Goal: Transaction & Acquisition: Book appointment/travel/reservation

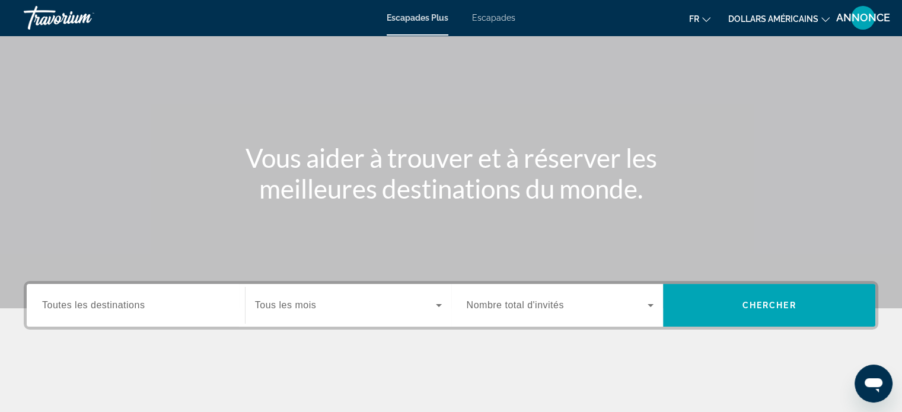
scroll to position [71, 0]
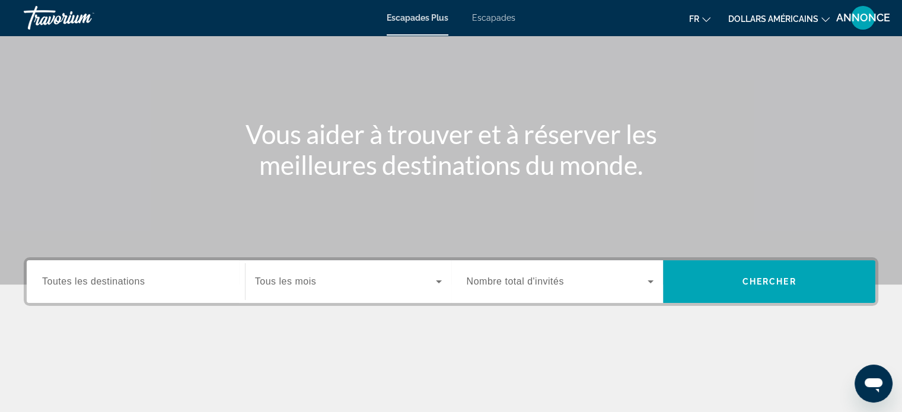
click at [78, 284] on span "Toutes les destinations" at bounding box center [93, 281] width 103 height 10
click at [78, 284] on input "Destination Toutes les destinations" at bounding box center [135, 282] width 187 height 14
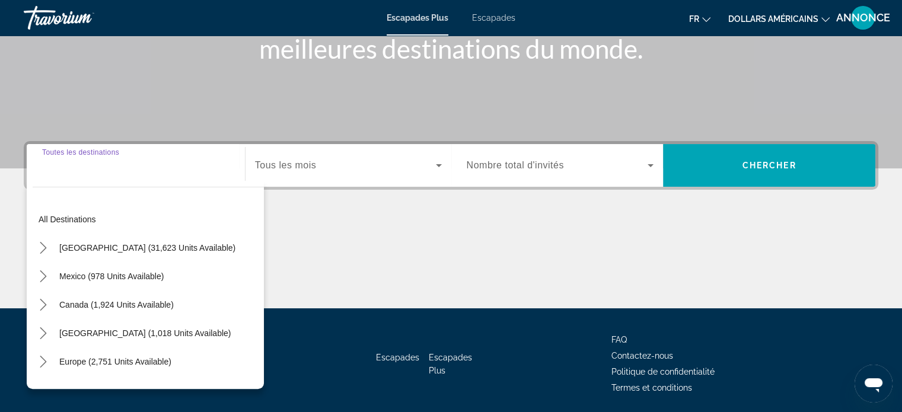
scroll to position [228, 0]
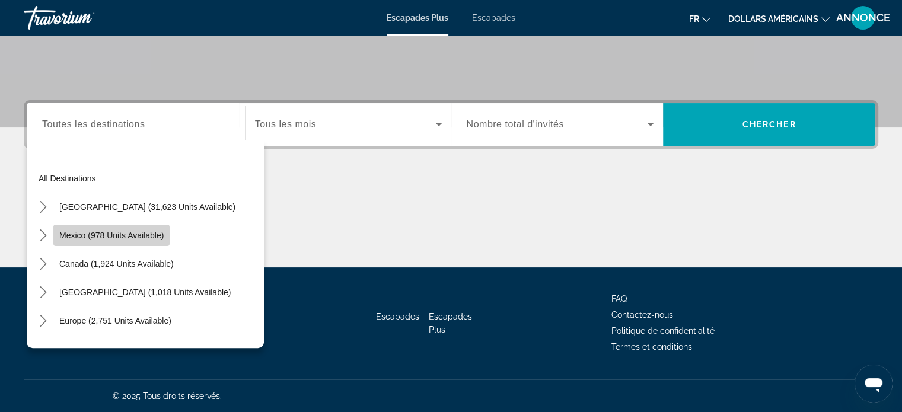
click at [97, 234] on span "Mexico (978 units available)" at bounding box center [111, 235] width 104 height 9
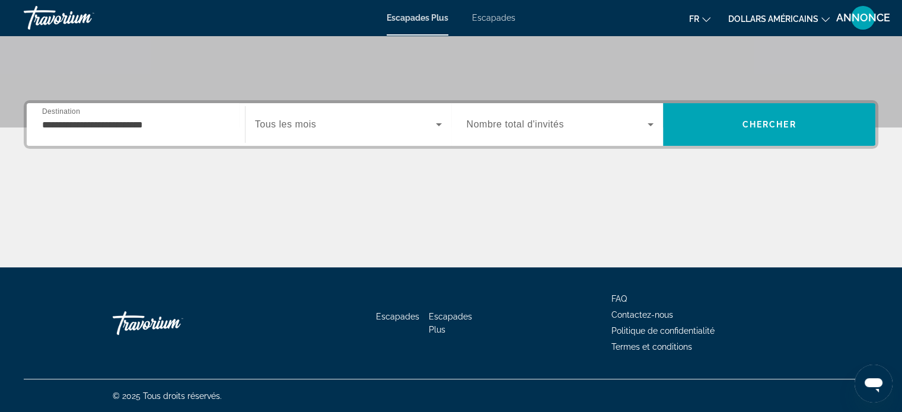
click at [127, 134] on div "**********" at bounding box center [135, 125] width 187 height 34
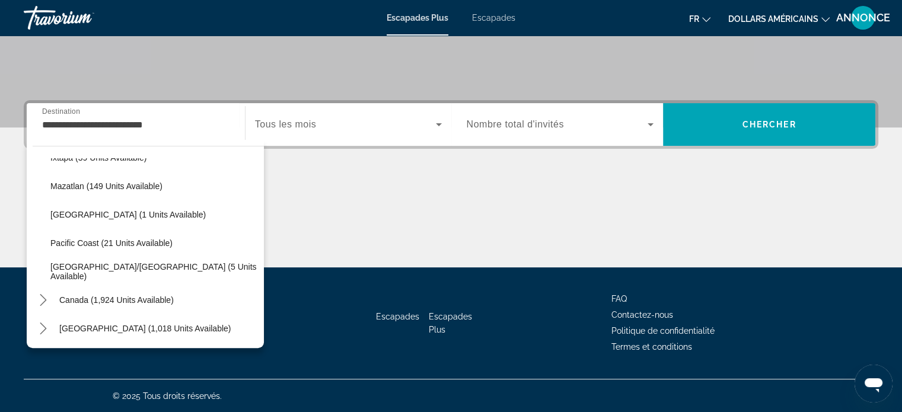
scroll to position [250, 0]
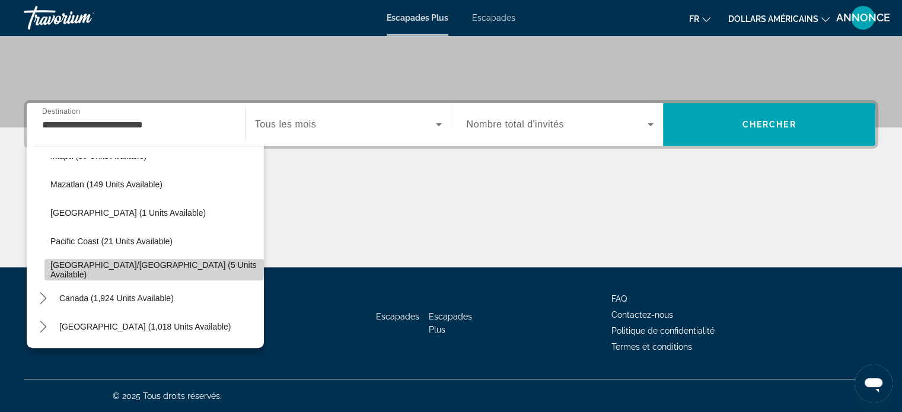
click at [215, 276] on span "Select destination: Puerto Vallarta/Jalisco (5 units available)" at bounding box center [153, 270] width 219 height 28
type input "**********"
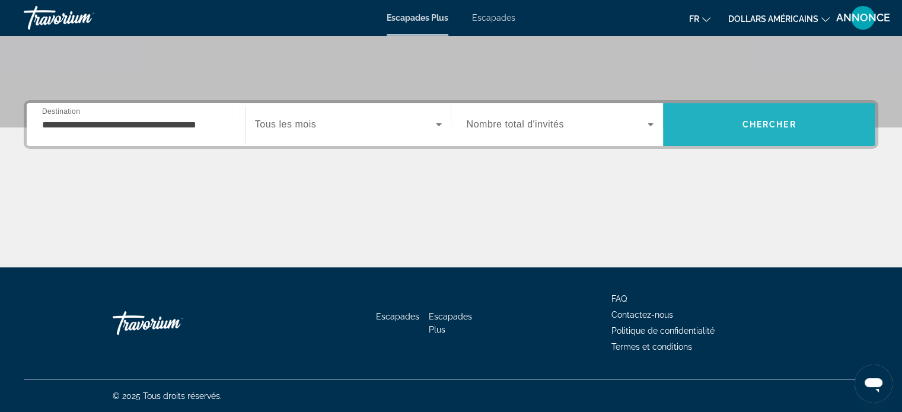
click at [742, 125] on span "Chercher" at bounding box center [769, 124] width 54 height 9
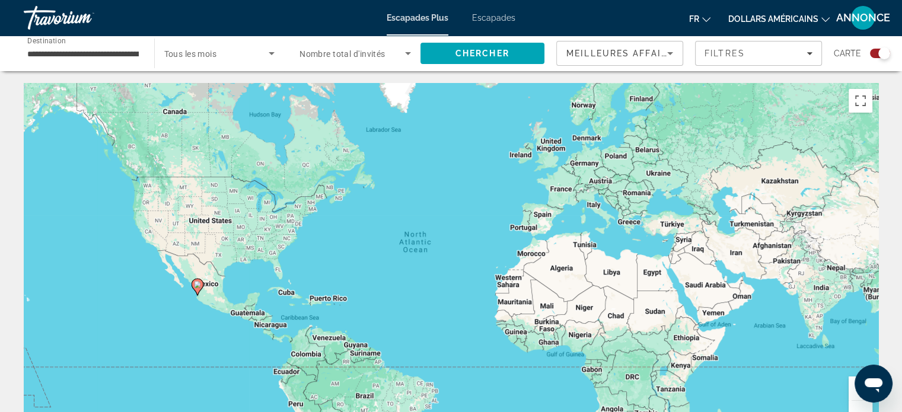
click at [873, 56] on div "Search widget" at bounding box center [880, 53] width 20 height 9
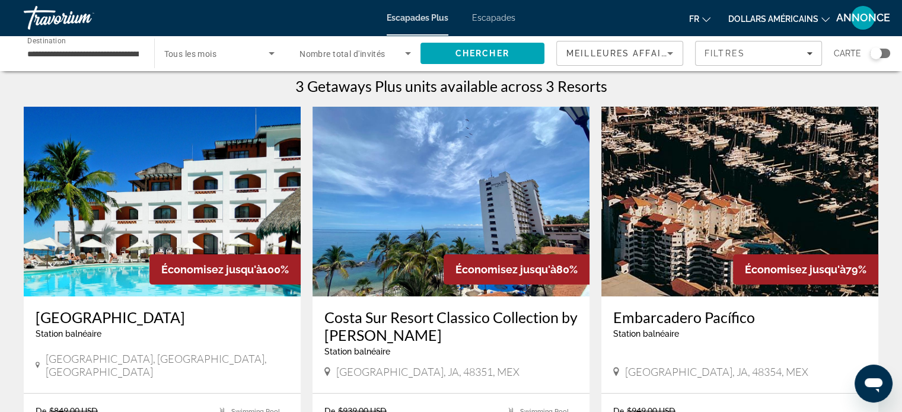
scroll to position [5, 0]
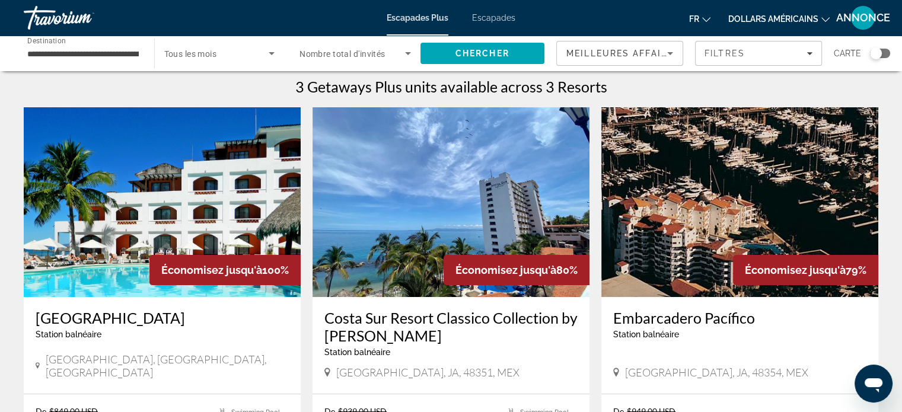
click at [467, 241] on img "Contenu principal" at bounding box center [450, 202] width 277 height 190
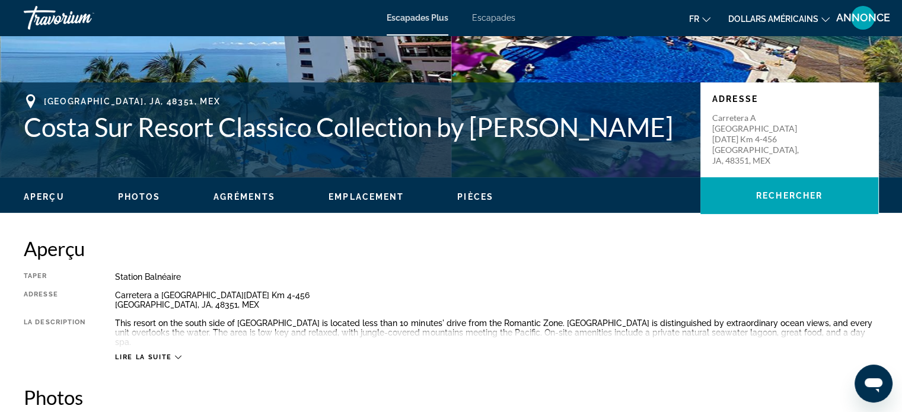
scroll to position [213, 0]
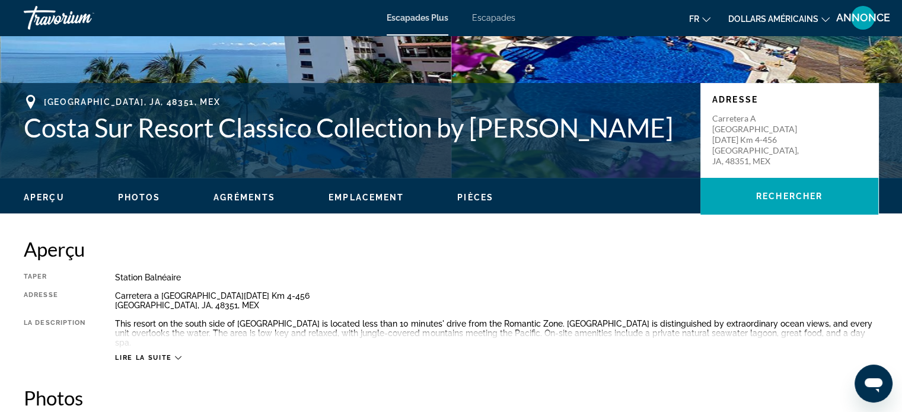
click at [162, 354] on span "Lire la suite" at bounding box center [143, 358] width 56 height 8
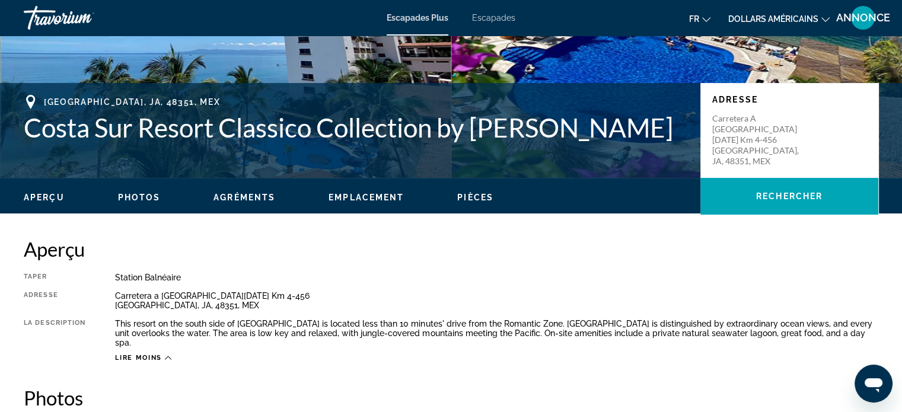
click at [769, 24] on button "dollars américains USD ($) MXN (Mex$) CAD (Can$) GBP (£) EUR (€) AUD (A$) NZD (…" at bounding box center [778, 18] width 101 height 17
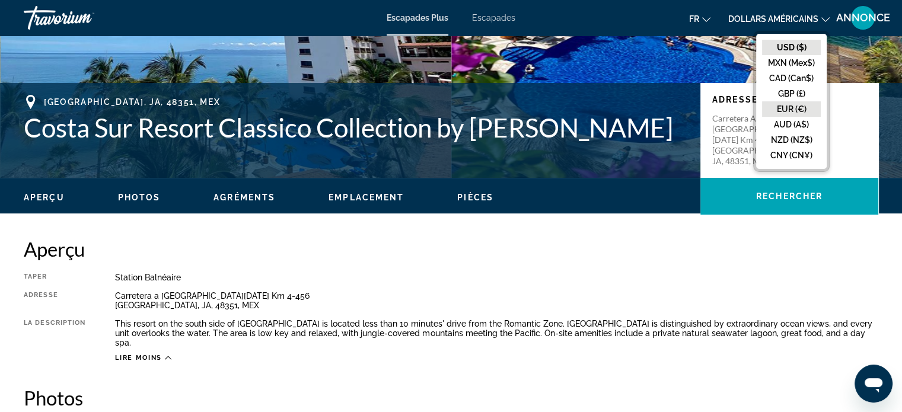
click at [773, 105] on button "EUR (€)" at bounding box center [791, 108] width 59 height 15
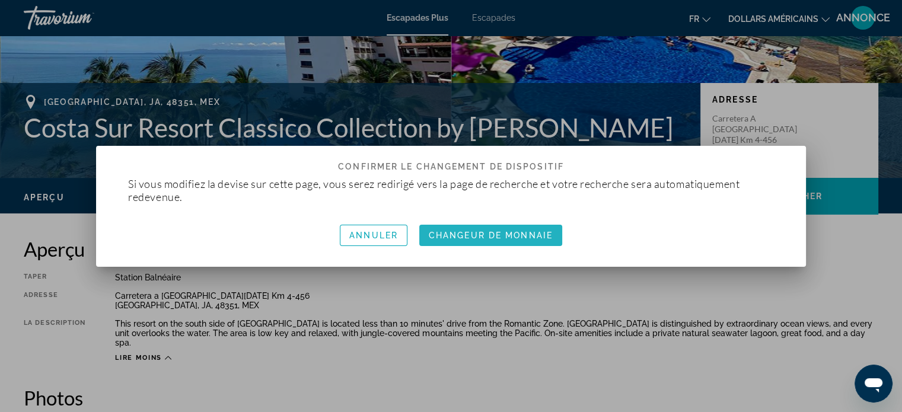
click at [537, 237] on font "Changeur de monnaie" at bounding box center [491, 235] width 124 height 9
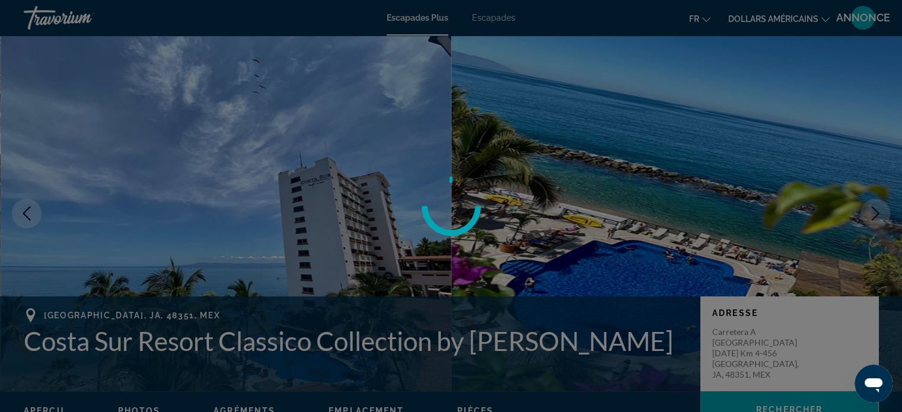
scroll to position [213, 0]
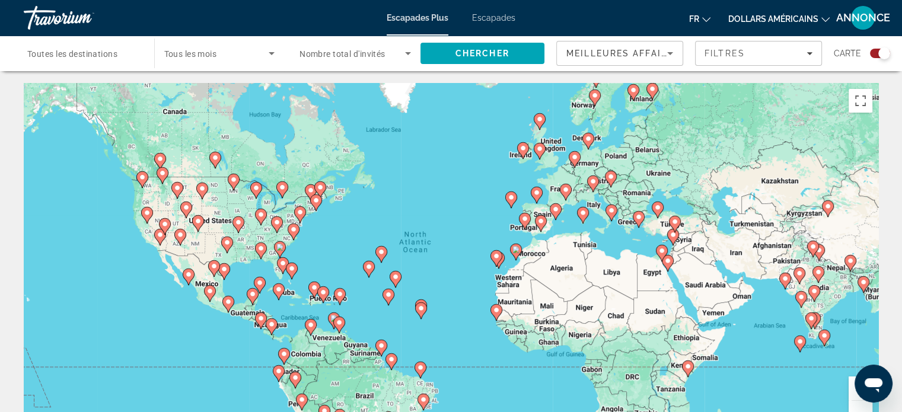
scroll to position [361, 0]
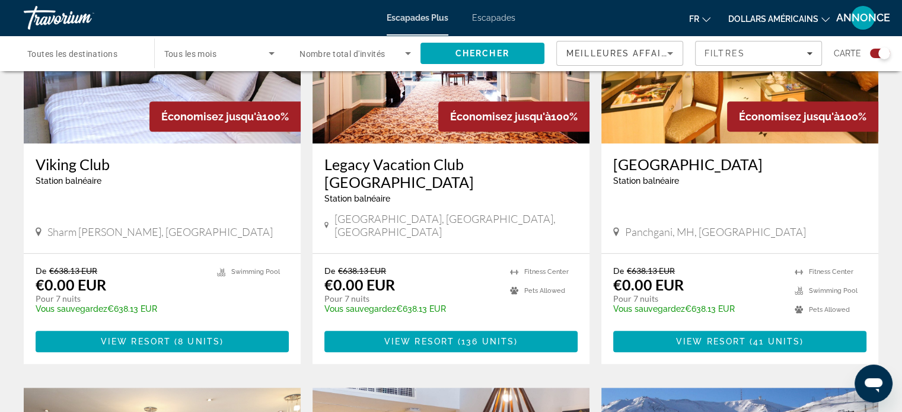
scroll to position [503, 0]
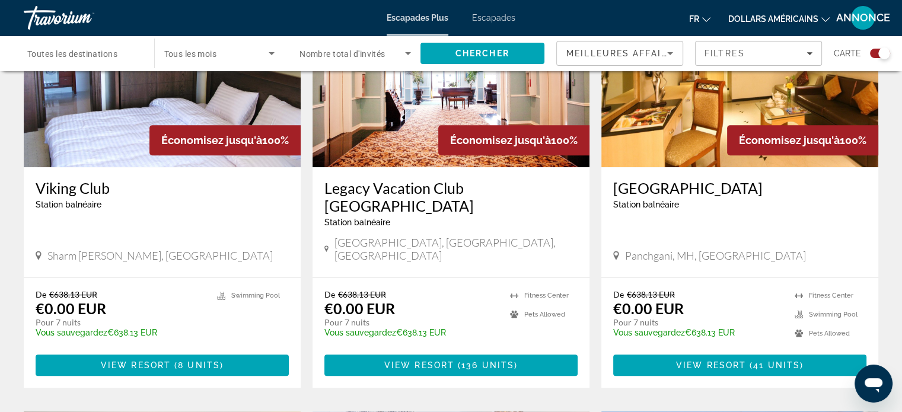
click at [94, 54] on span "Toutes les destinations" at bounding box center [72, 53] width 90 height 9
click at [94, 54] on input "Destination Toutes les destinations" at bounding box center [82, 54] width 111 height 14
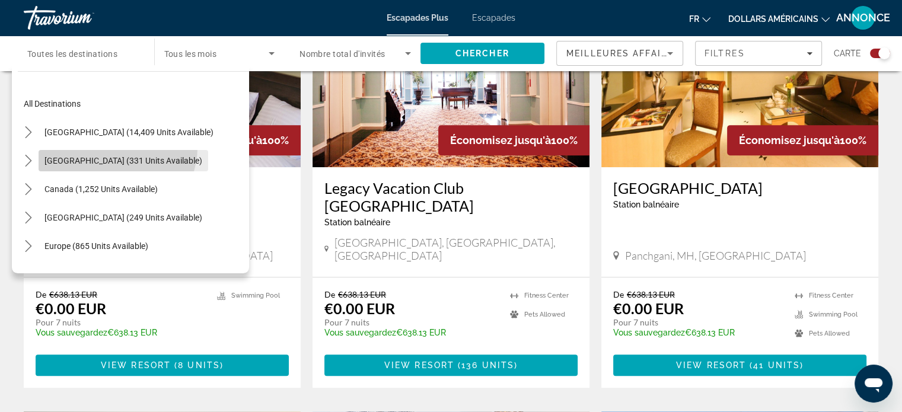
click at [116, 148] on span "Select destination: Mexico (331 units available)" at bounding box center [124, 160] width 170 height 28
type input "**********"
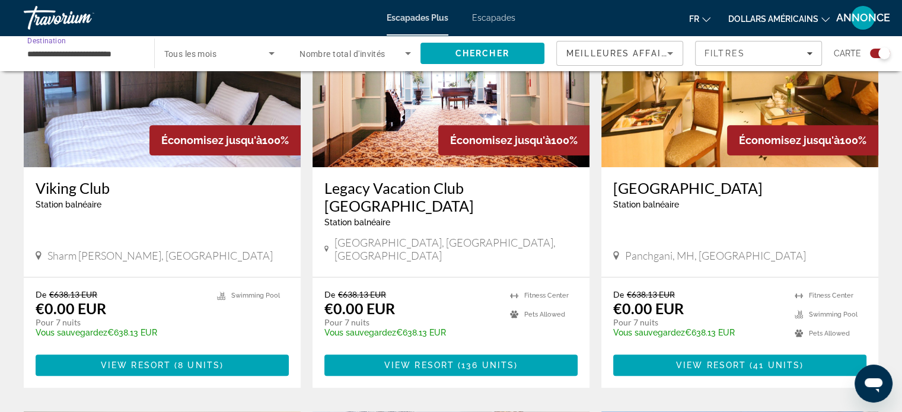
click at [261, 59] on span "Search widget" at bounding box center [216, 53] width 105 height 14
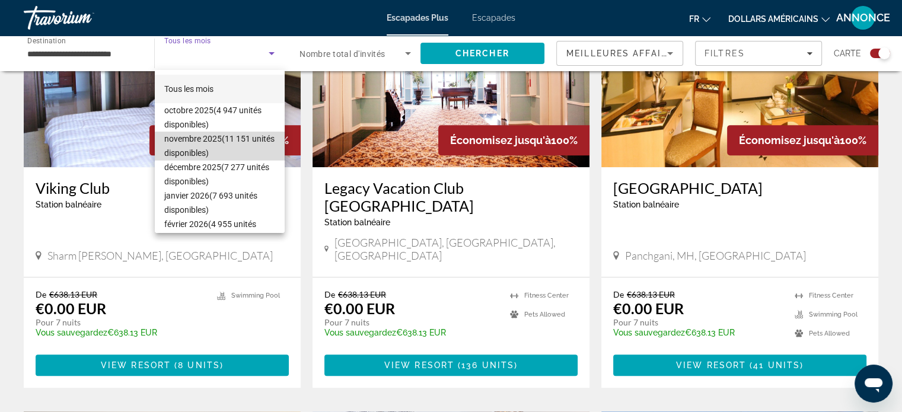
click at [252, 149] on span "novembre 2025 (11 151 unités disponibles)" at bounding box center [219, 146] width 111 height 28
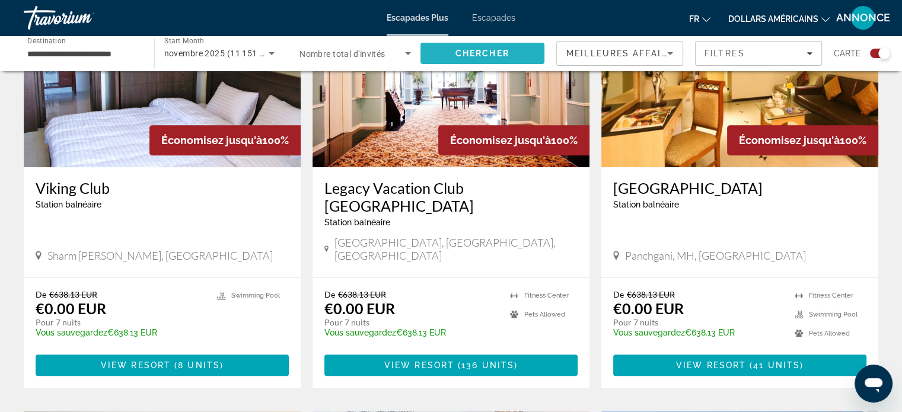
click at [460, 56] on span "Chercher" at bounding box center [482, 53] width 54 height 9
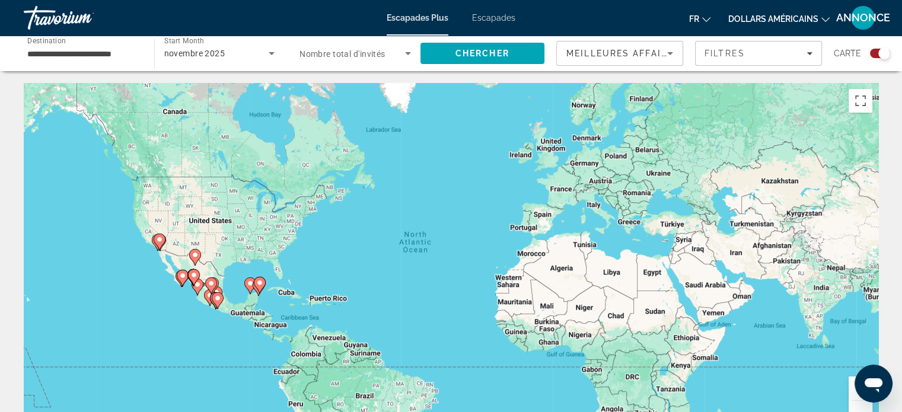
scroll to position [361, 0]
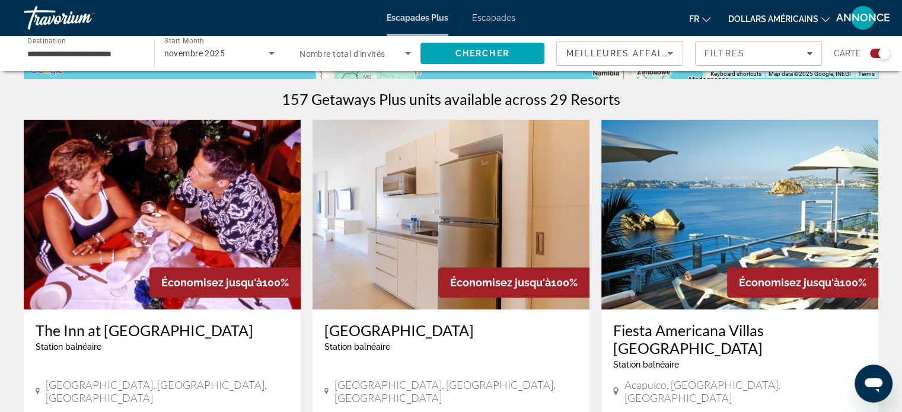
click at [880, 54] on div "Search widget" at bounding box center [884, 53] width 12 height 12
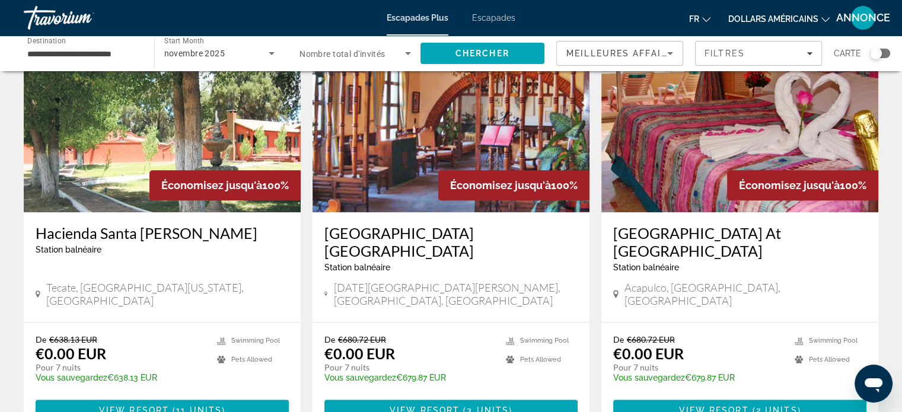
scroll to position [1447, 0]
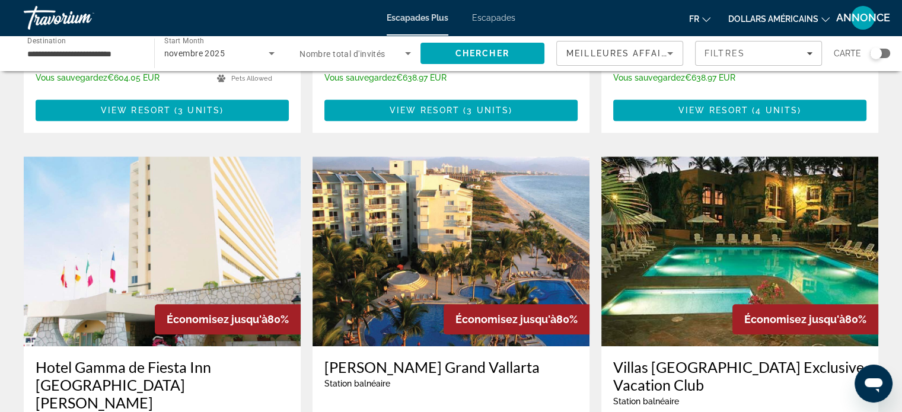
scroll to position [830, 0]
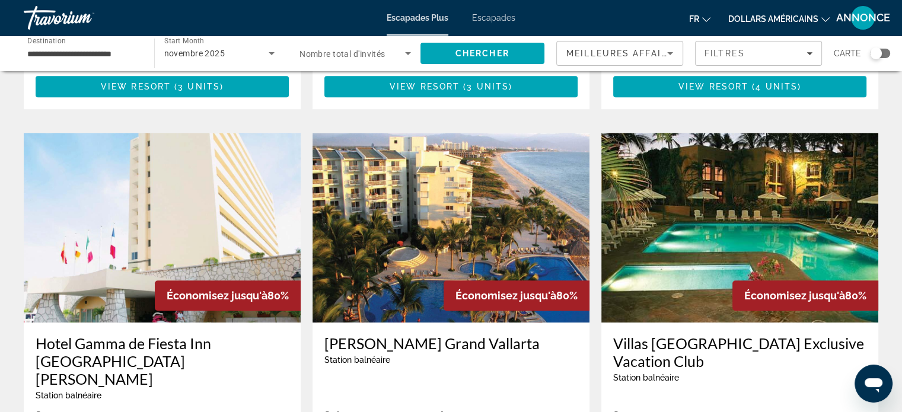
click at [478, 206] on img "Contenu principal" at bounding box center [450, 228] width 277 height 190
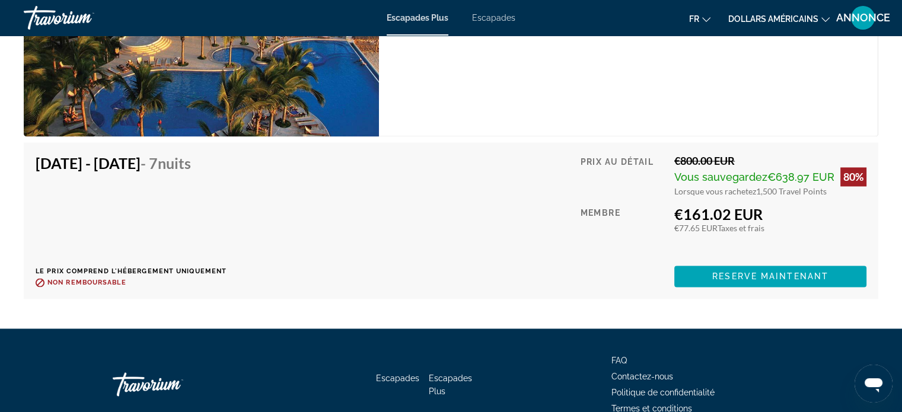
scroll to position [1942, 0]
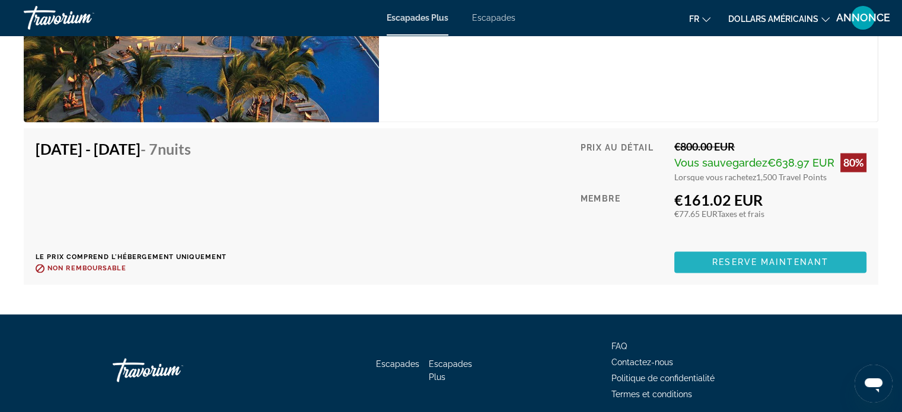
click at [741, 255] on span "Contenu principal" at bounding box center [770, 262] width 192 height 28
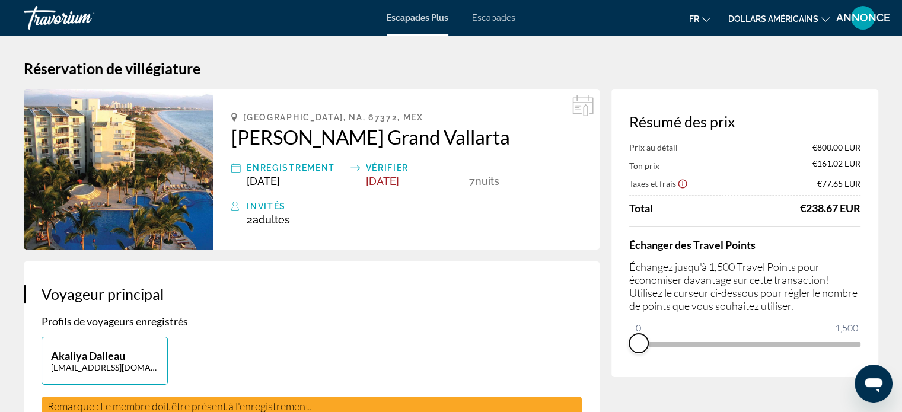
drag, startPoint x: 847, startPoint y: 358, endPoint x: 602, endPoint y: 303, distance: 251.0
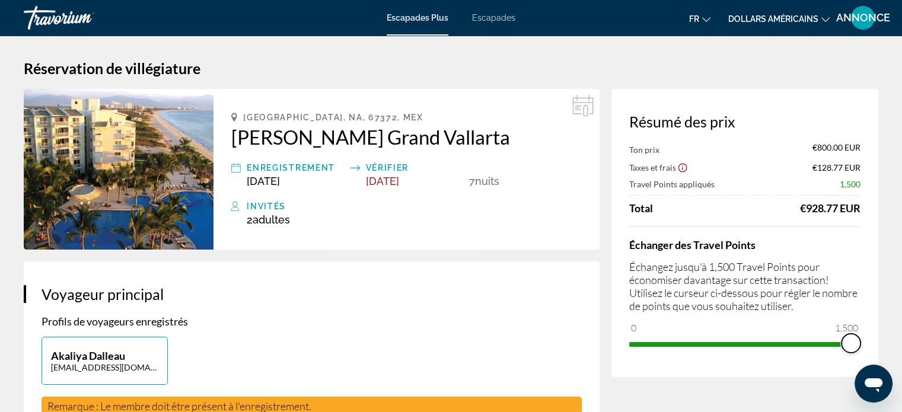
drag, startPoint x: 639, startPoint y: 328, endPoint x: 856, endPoint y: 309, distance: 217.9
click at [856, 309] on div "Échanger des Travel Points Échangez jusqu'à 1,500 Travel Points pour économiser…" at bounding box center [744, 290] width 231 height 127
